Goal: Task Accomplishment & Management: Manage account settings

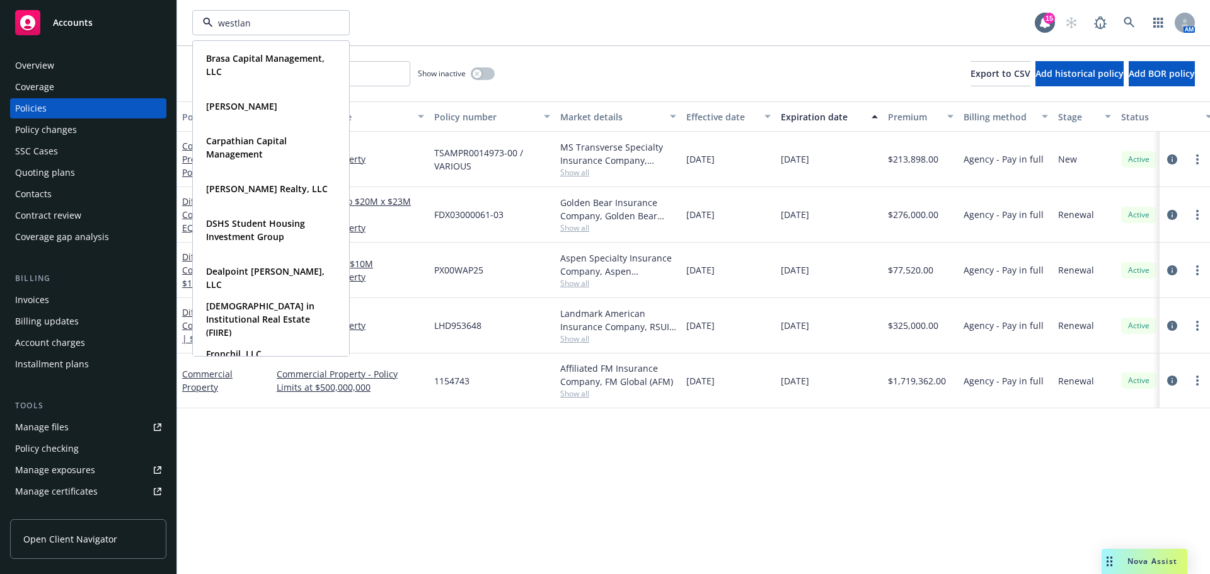
type input "westland"
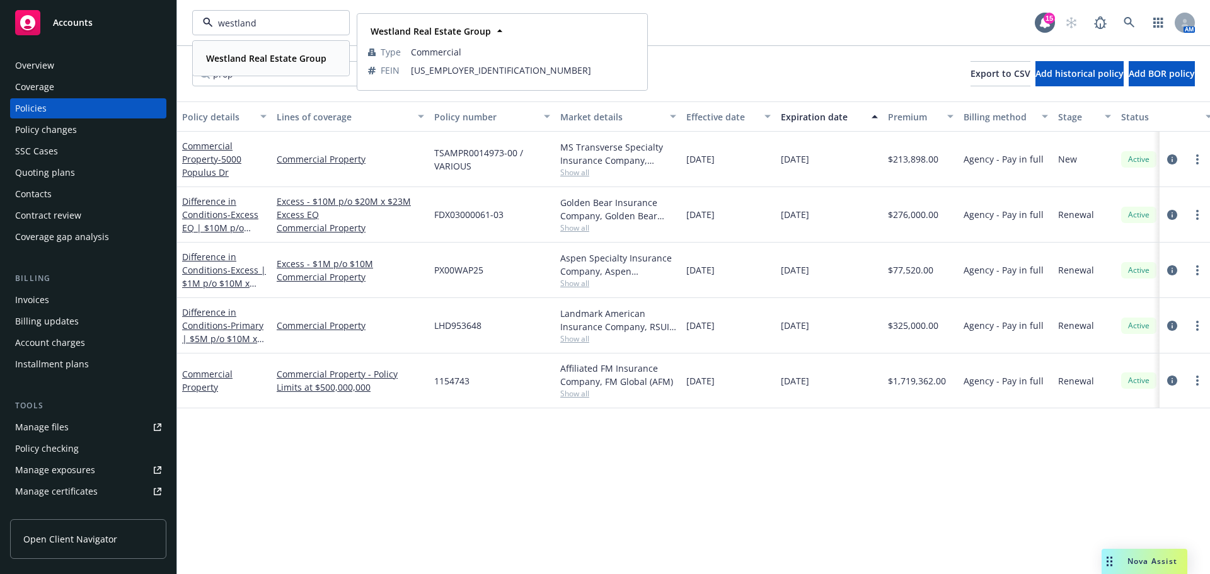
click at [253, 61] on strong "Westland Real Estate Group" at bounding box center [266, 58] width 120 height 12
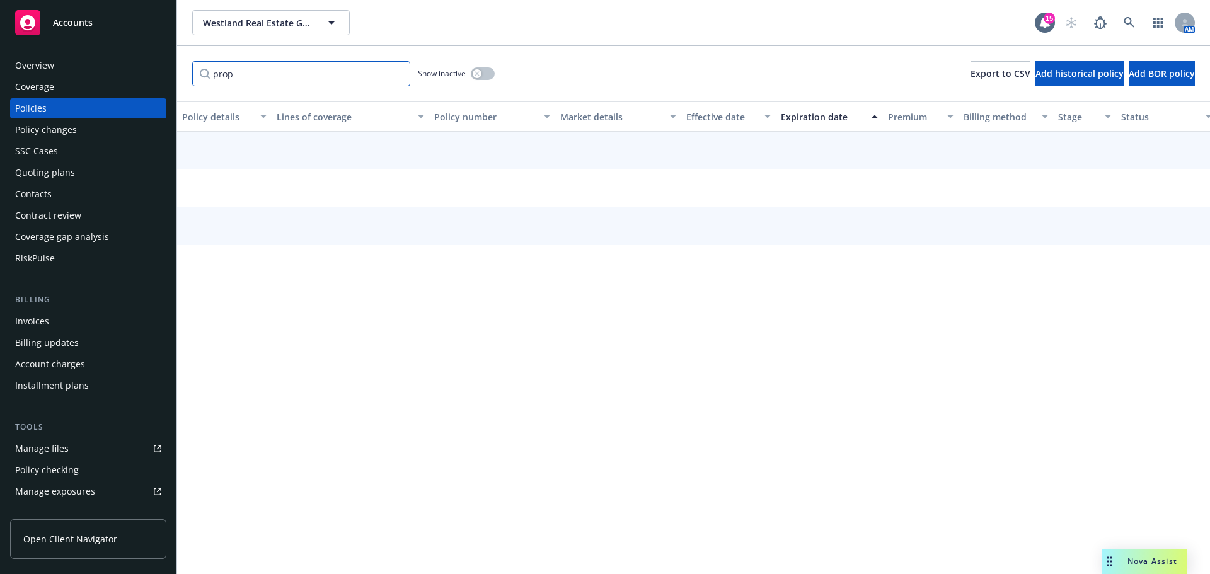
drag, startPoint x: 279, startPoint y: 72, endPoint x: 166, endPoint y: 76, distance: 112.9
click at [166, 76] on div "Accounts Overview Coverage Policies Policy changes SSC Cases Quoting plans Cont…" at bounding box center [605, 287] width 1210 height 574
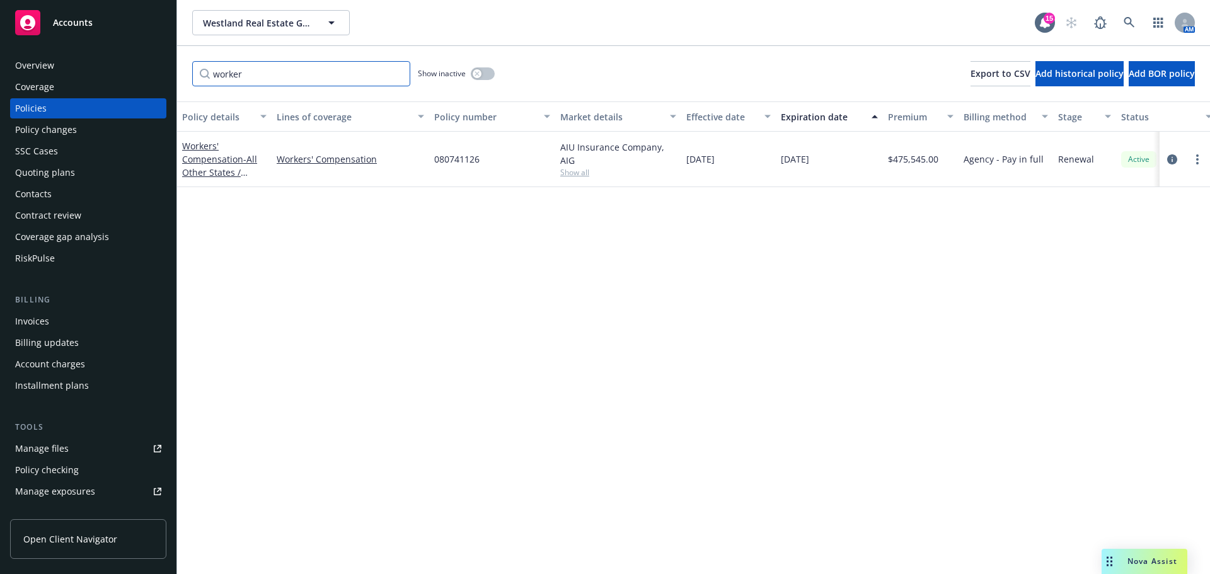
type input "worker"
click at [477, 77] on div "button" at bounding box center [477, 73] width 9 height 9
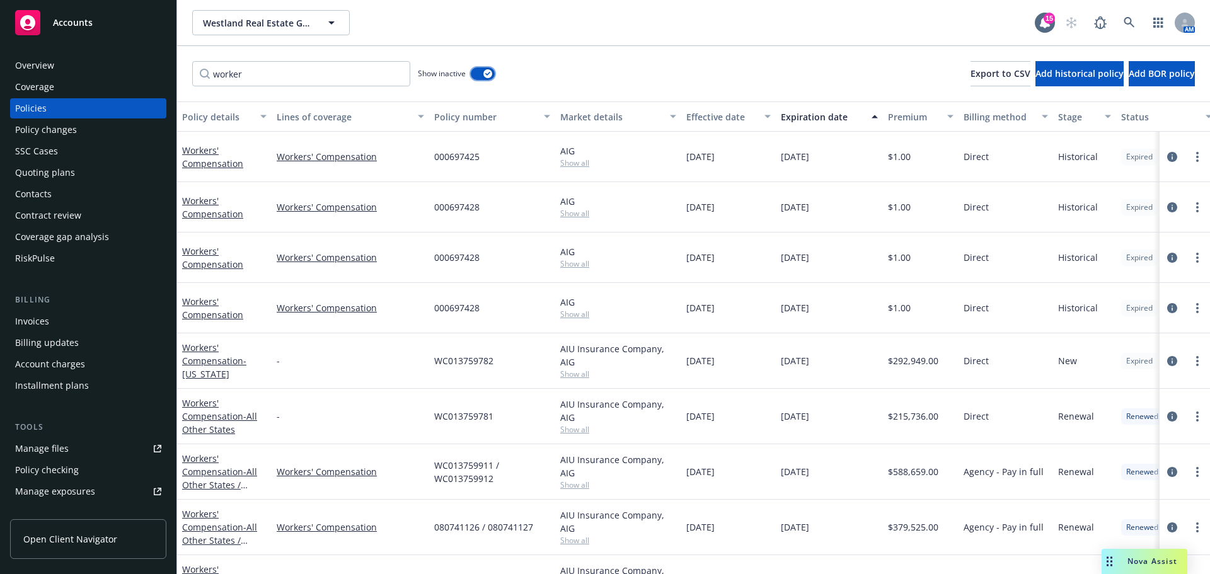
scroll to position [46, 0]
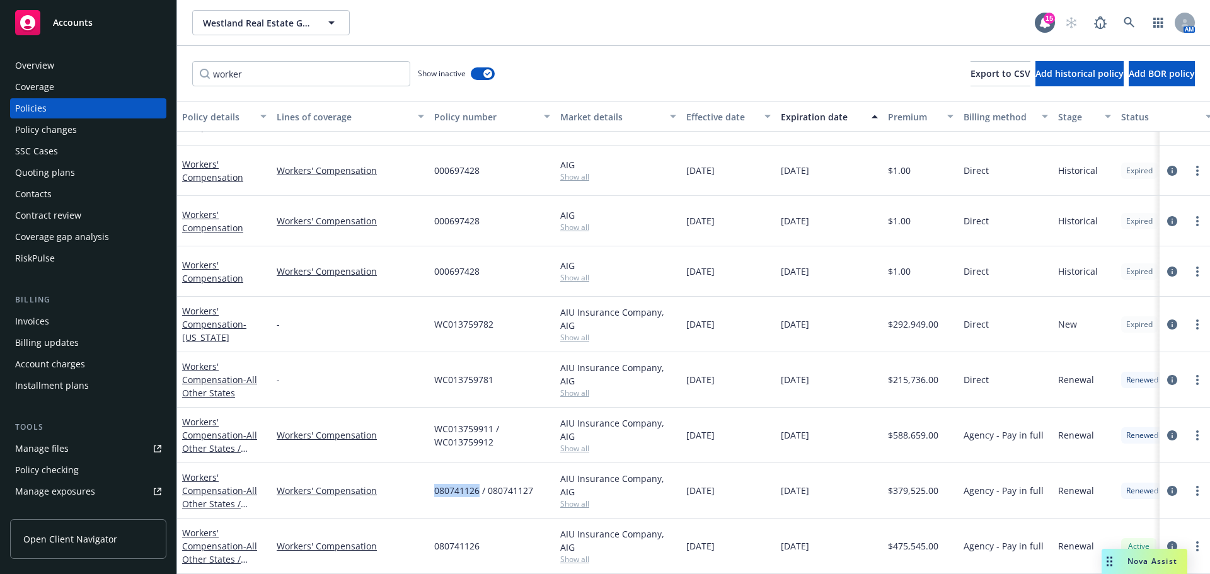
drag, startPoint x: 432, startPoint y: 482, endPoint x: 480, endPoint y: 483, distance: 47.3
click at [480, 483] on div "080741126 / 080741127" at bounding box center [492, 490] width 126 height 55
copy span "080741126"
click at [291, 18] on span "Westland Real Estate Group" at bounding box center [257, 22] width 109 height 13
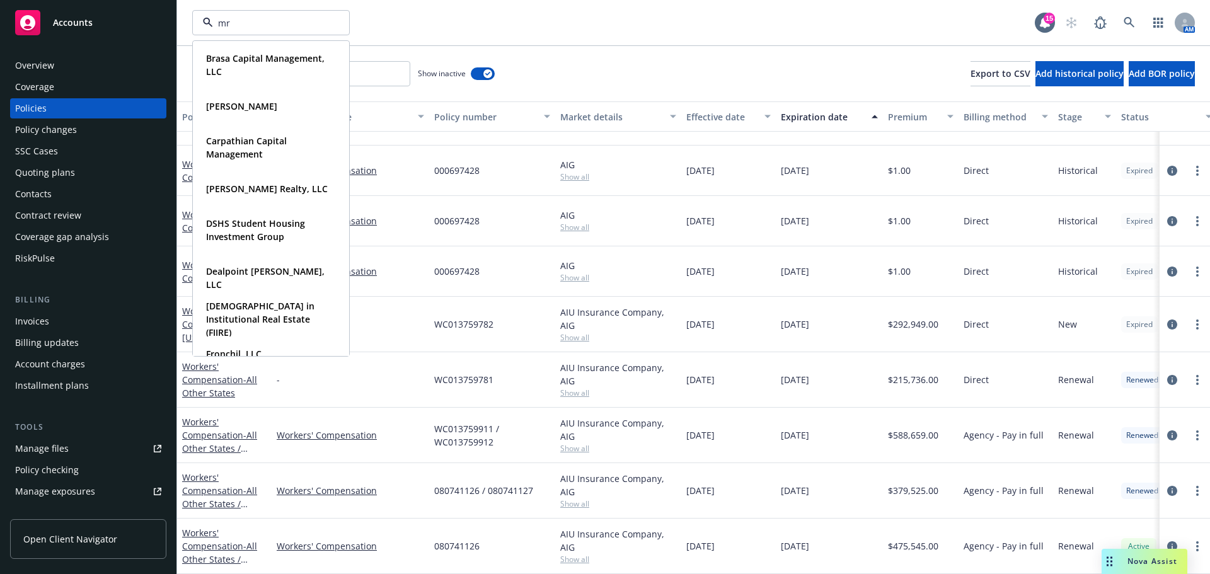
type input "mrk"
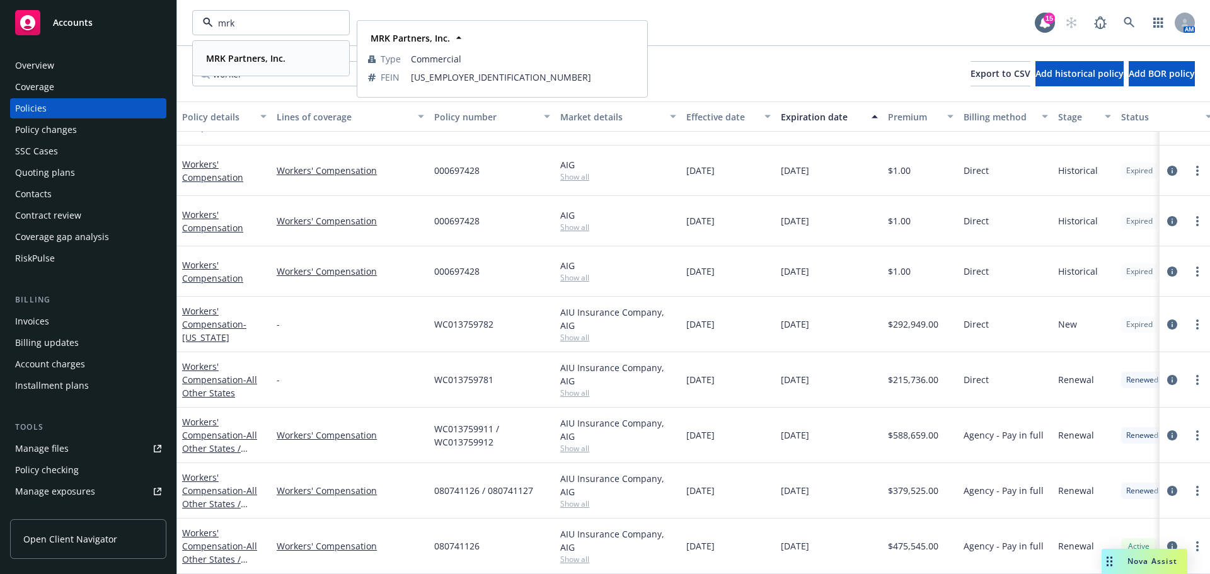
click at [270, 56] on strong "MRK Partners, Inc." at bounding box center [245, 58] width 79 height 12
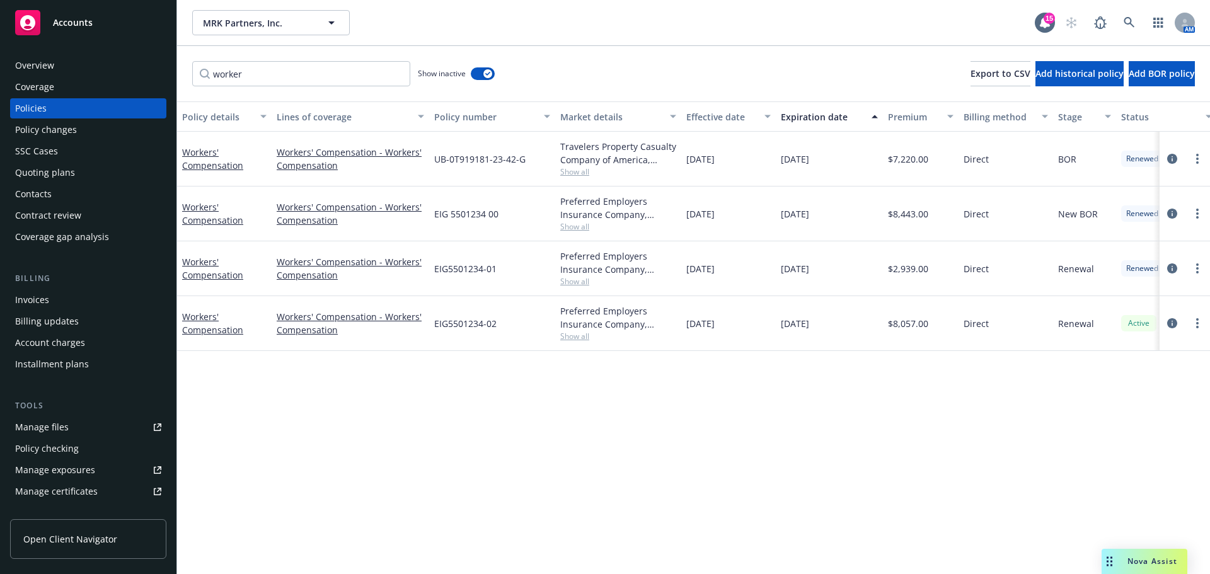
click at [78, 126] on div "Policy changes" at bounding box center [88, 130] width 146 height 20
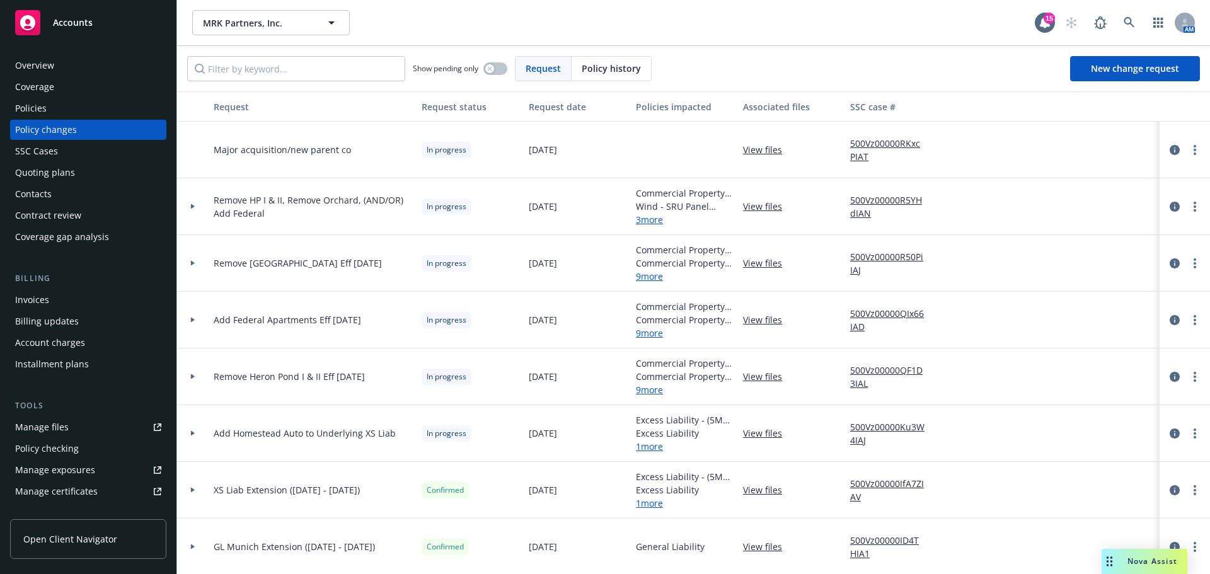
click at [89, 110] on div "Policies" at bounding box center [88, 108] width 146 height 20
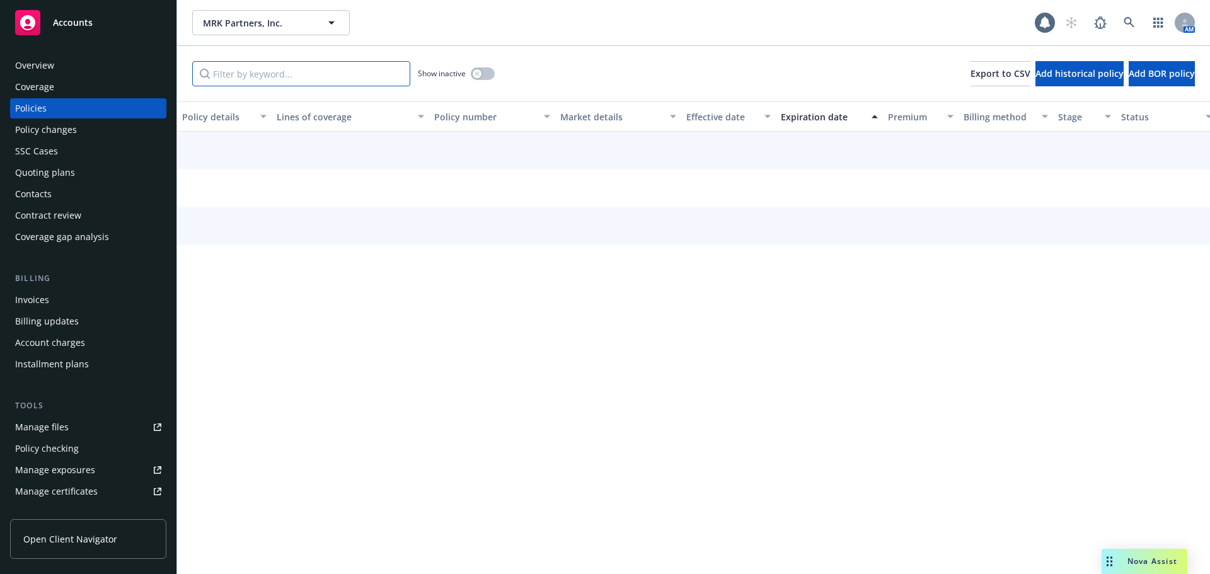
click at [272, 69] on input "Filter by keyword..." at bounding box center [301, 73] width 218 height 25
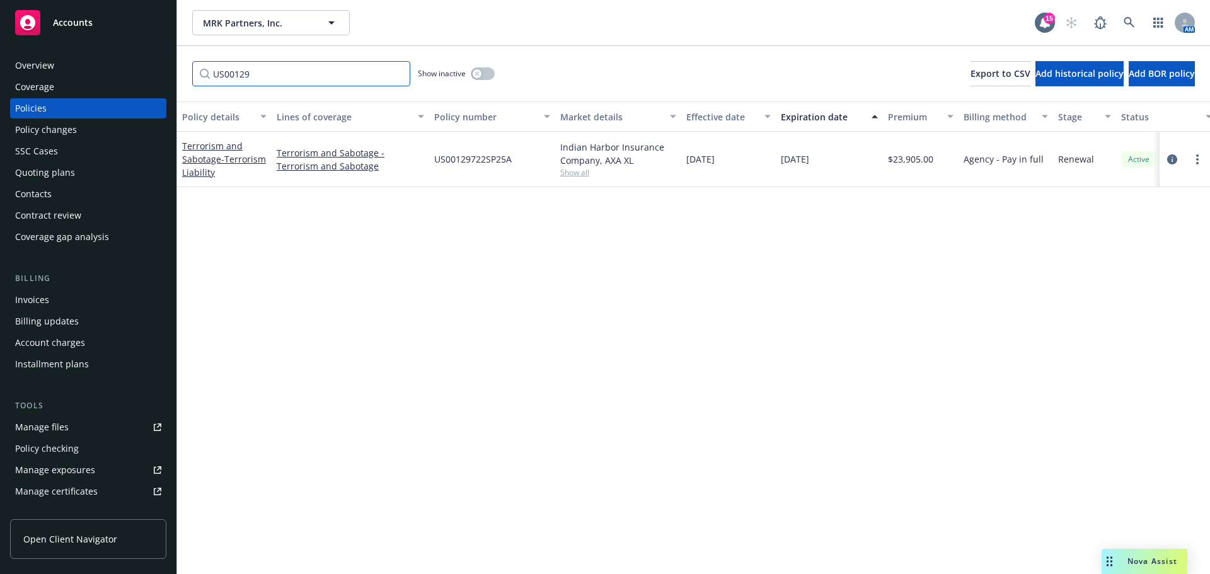
type input "US00129"
click at [78, 135] on div "Policy changes" at bounding box center [88, 130] width 146 height 20
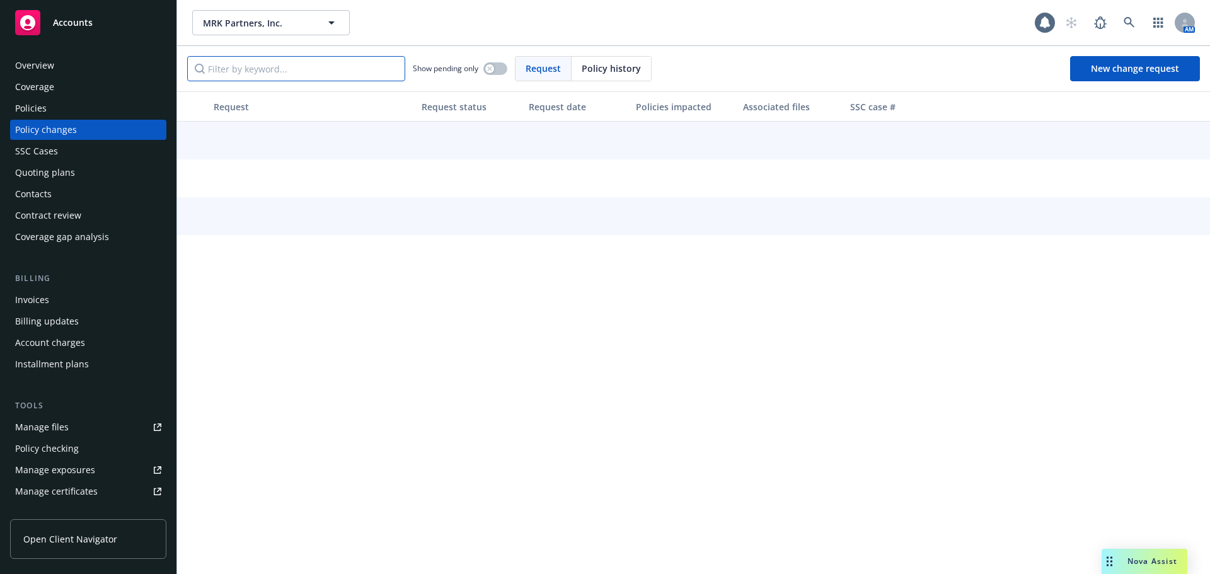
click at [308, 58] on input "Filter by keyword..." at bounding box center [296, 68] width 218 height 25
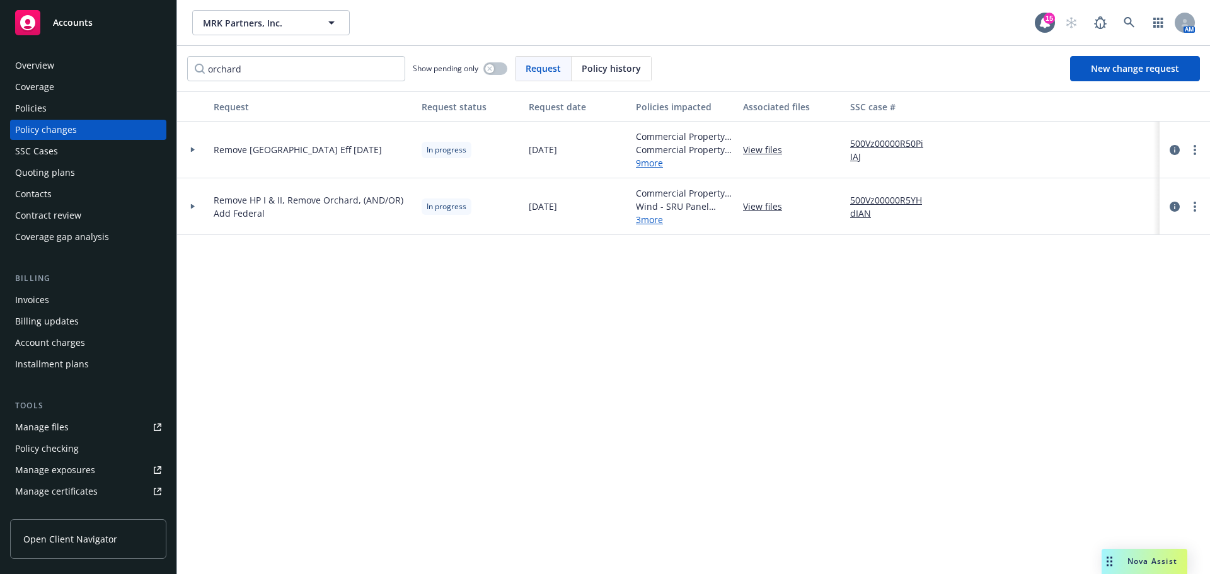
click at [190, 154] on div at bounding box center [193, 150] width 32 height 57
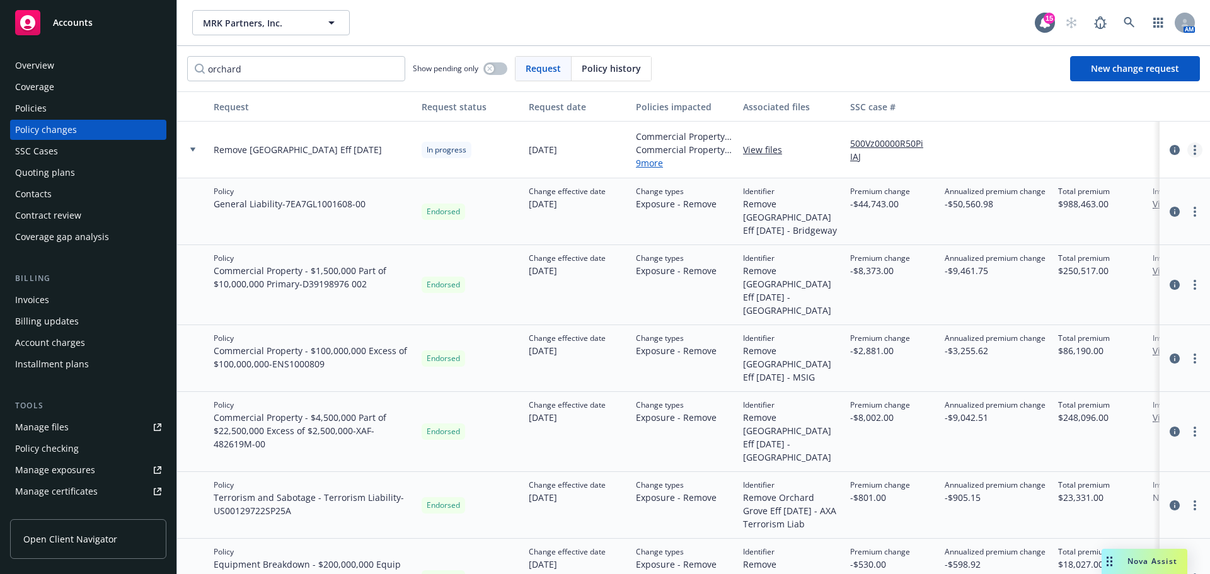
click at [1187, 154] on link "more" at bounding box center [1194, 149] width 15 height 15
click at [860, 58] on div "orchard Show pending only Request Policy history New change request" at bounding box center [693, 68] width 1013 height 25
drag, startPoint x: 295, startPoint y: 67, endPoint x: 255, endPoint y: 68, distance: 39.7
click at [255, 68] on input "orchard" at bounding box center [296, 68] width 218 height 25
drag, startPoint x: 296, startPoint y: 465, endPoint x: 212, endPoint y: 469, distance: 83.3
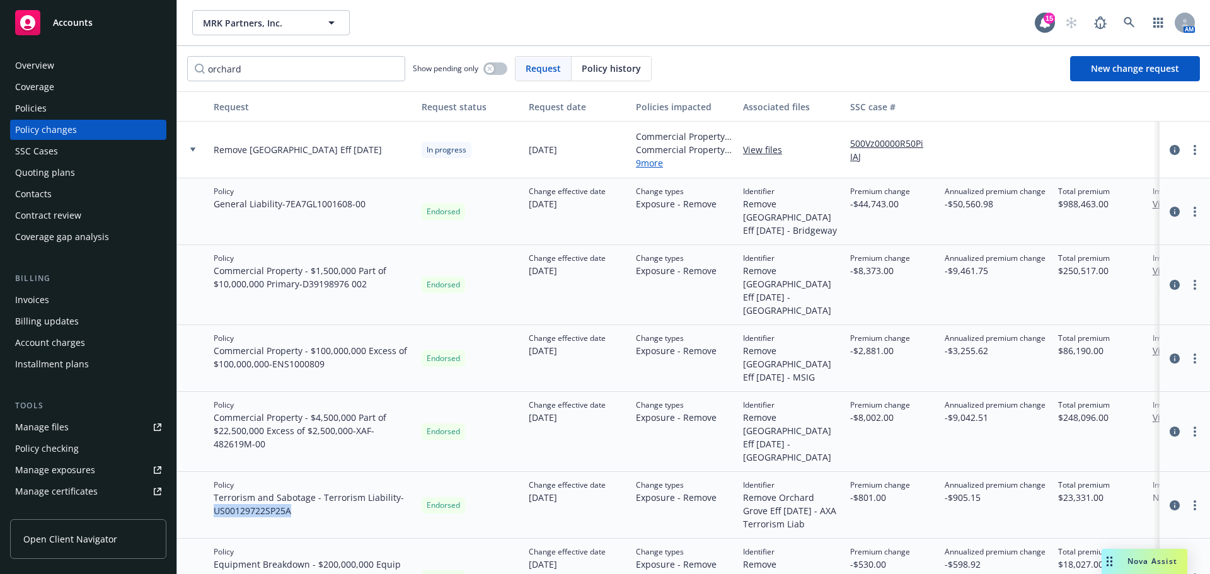
click at [212, 472] on div "Policy Terrorism and Sabotage - Terrorism Liability - US00129722SP25A" at bounding box center [313, 505] width 208 height 67
copy span "US00129722SP25A"
drag, startPoint x: 269, startPoint y: 68, endPoint x: 145, endPoint y: 50, distance: 125.4
click at [145, 50] on div "Accounts Overview Coverage Policies Policy changes SSC Cases Quoting plans Cont…" at bounding box center [605, 287] width 1210 height 574
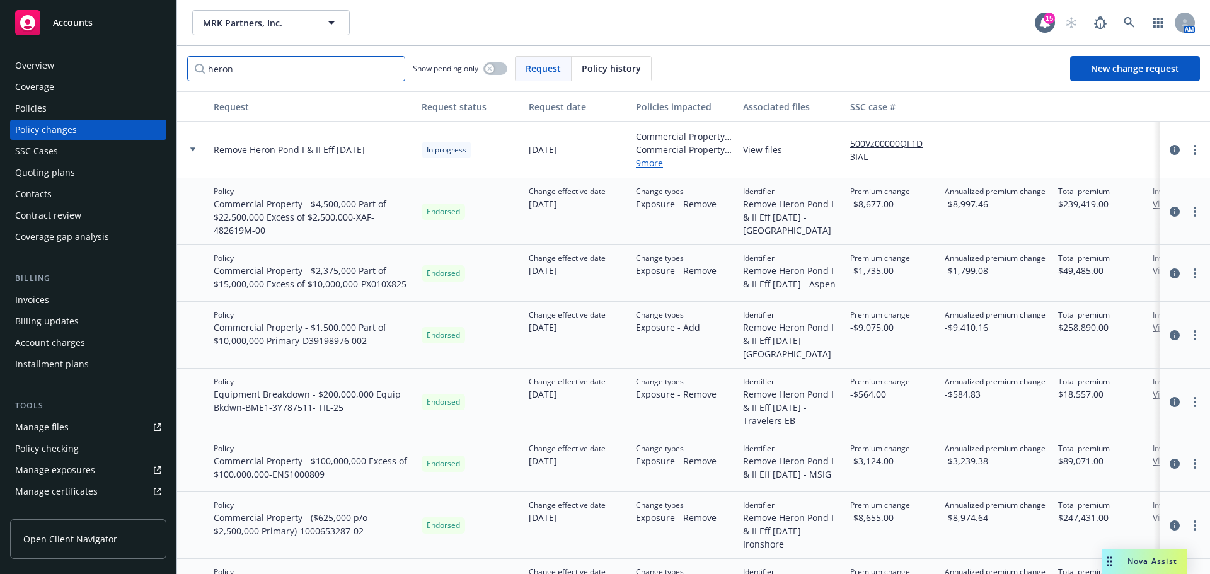
type input "heron"
click at [796, 64] on div "heron Show pending only Request Policy history New change request" at bounding box center [693, 68] width 1013 height 25
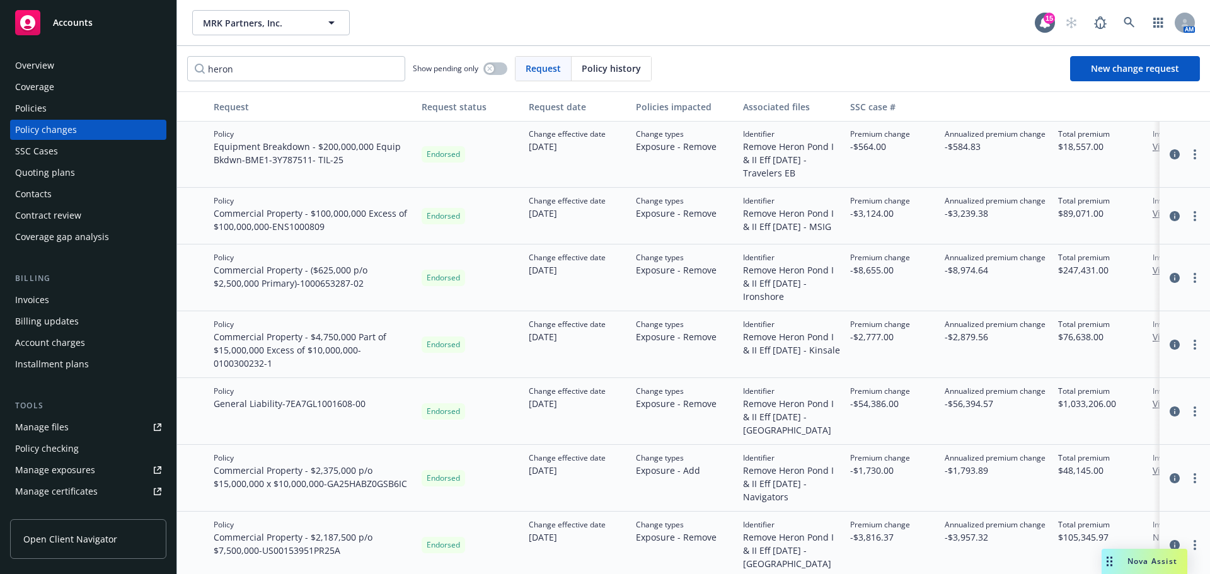
scroll to position [308, 0]
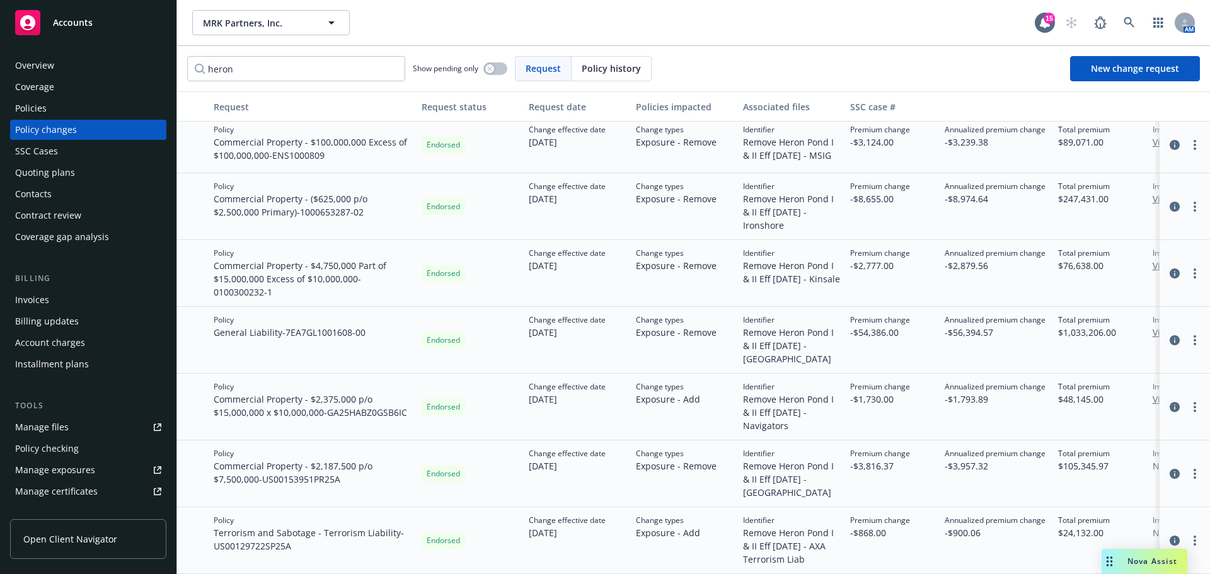
click at [59, 107] on div "Policies" at bounding box center [88, 108] width 146 height 20
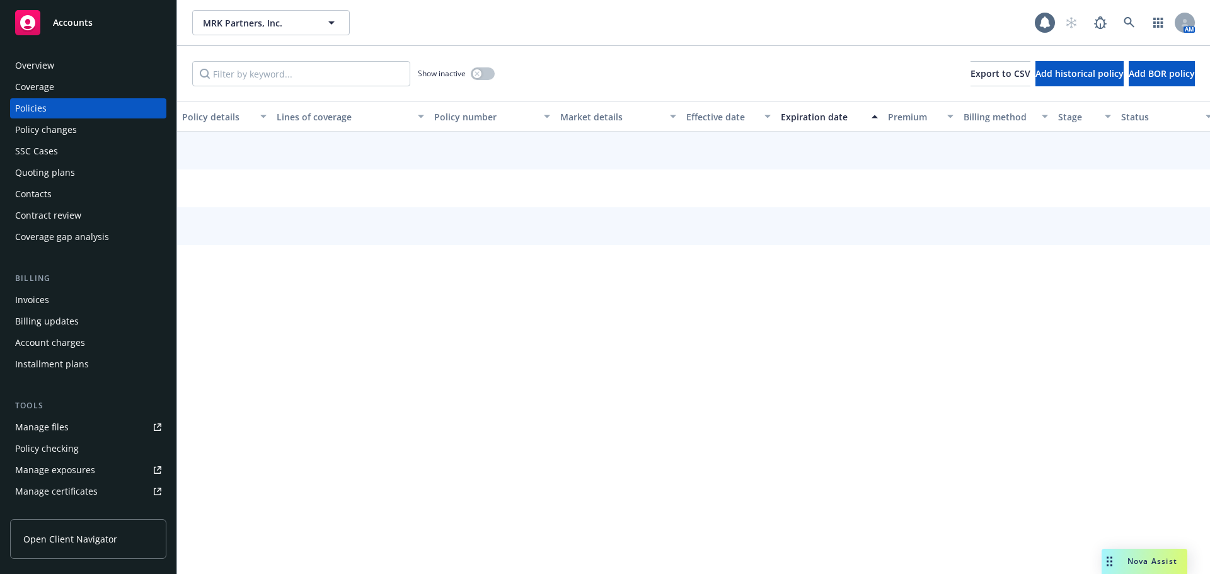
click at [52, 305] on div "Invoices" at bounding box center [88, 300] width 146 height 20
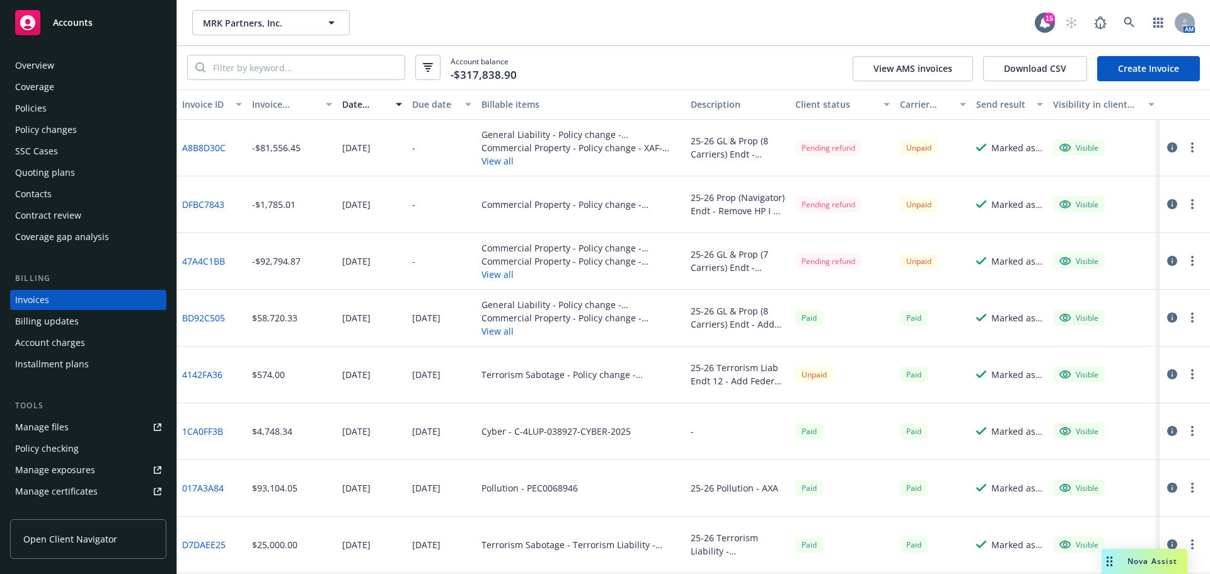
click at [1157, 71] on link "Create Invoice" at bounding box center [1148, 68] width 103 height 25
